Goal: Information Seeking & Learning: Learn about a topic

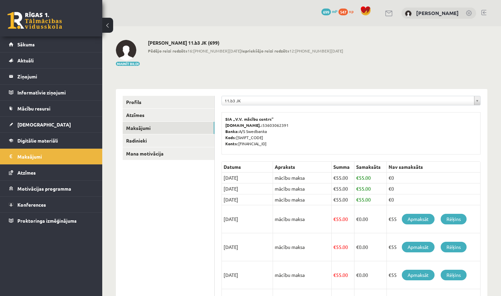
scroll to position [153, 0]
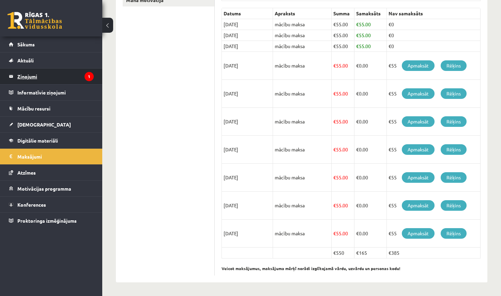
click at [64, 76] on legend "Ziņojumi 1" at bounding box center [55, 76] width 76 height 16
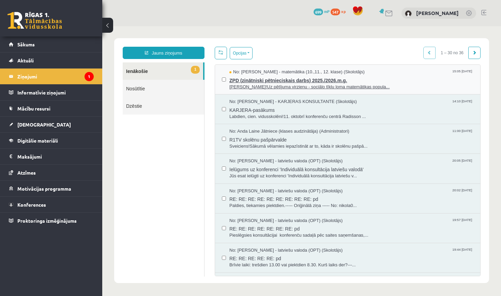
click at [259, 83] on span "ZPD (zinātniski pētnieciskais darbs) 2025./2026.m.g." at bounding box center [351, 79] width 244 height 9
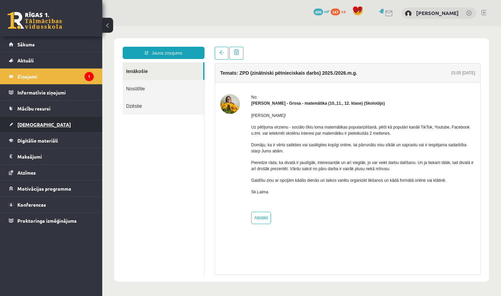
click at [28, 121] on link "[DEMOGRAPHIC_DATA]" at bounding box center [51, 124] width 85 height 16
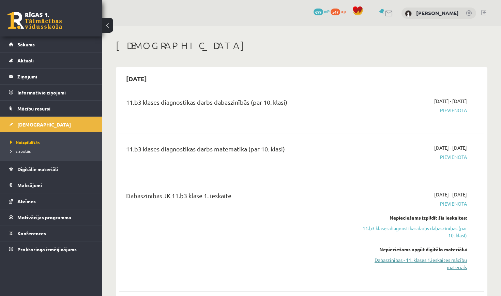
click at [404, 261] on link "Dabaszinības - 11. klases 1.ieskaites mācību materiāls" at bounding box center [413, 263] width 107 height 14
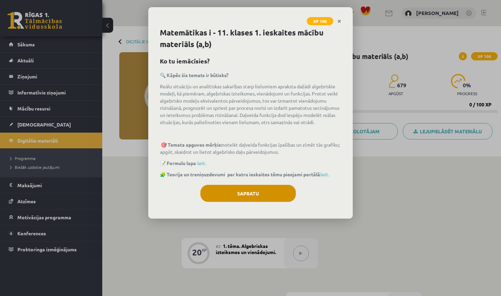
click at [259, 194] on button "Sapratu" at bounding box center [247, 193] width 95 height 17
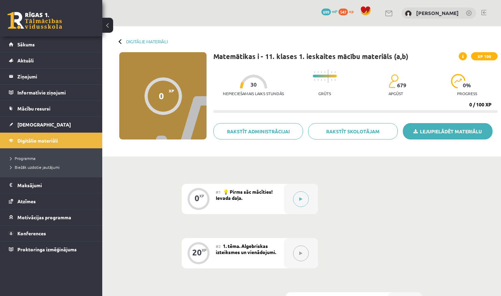
click at [427, 128] on link "Lejupielādēt materiālu" at bounding box center [448, 131] width 90 height 16
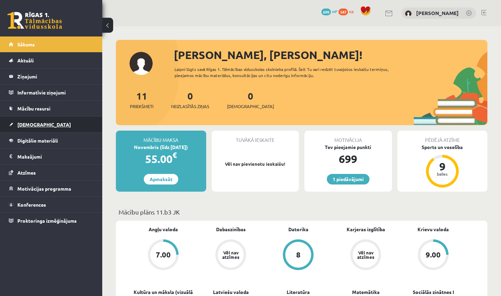
click at [40, 124] on link "[DEMOGRAPHIC_DATA]" at bounding box center [51, 124] width 85 height 16
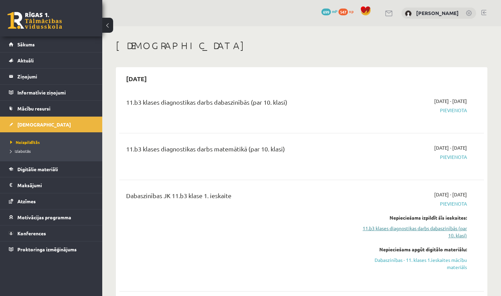
click at [422, 228] on link "11.b3 klases diagnostikas darbs dabaszinībās (par 10. klasi)" at bounding box center [413, 231] width 107 height 14
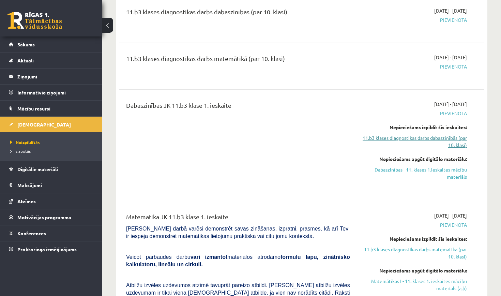
scroll to position [79, 0]
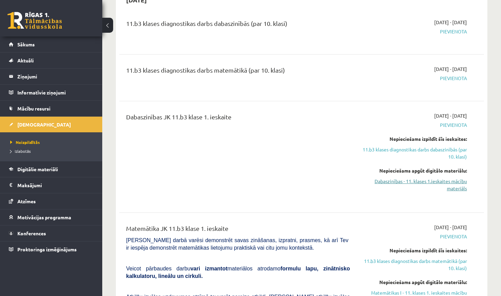
click at [417, 182] on link "Dabaszinības - 11. klases 1.ieskaites mācību materiāls" at bounding box center [413, 184] width 107 height 14
click at [440, 178] on link "Dabaszinības - 11. klases 1.ieskaites mācību materiāls" at bounding box center [413, 184] width 107 height 14
